Goal: Find specific page/section: Find specific page/section

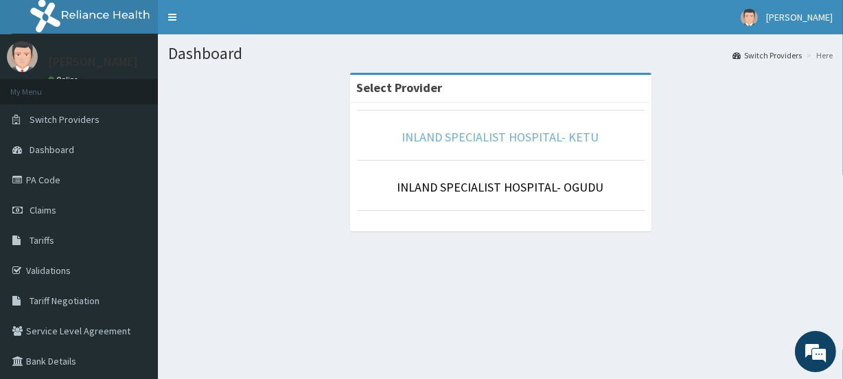
click at [453, 140] on link "INLAND SPECIALIST HOSPITAL- KETU" at bounding box center [500, 137] width 197 height 16
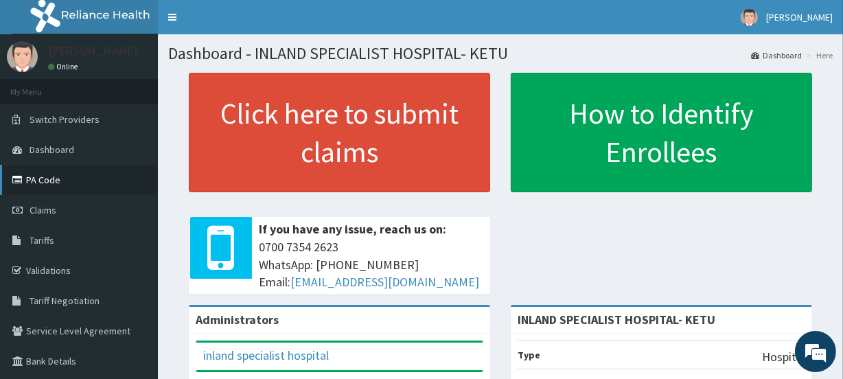
click at [45, 180] on link "PA Code" at bounding box center [79, 180] width 158 height 30
